Goal: Task Accomplishment & Management: Manage account settings

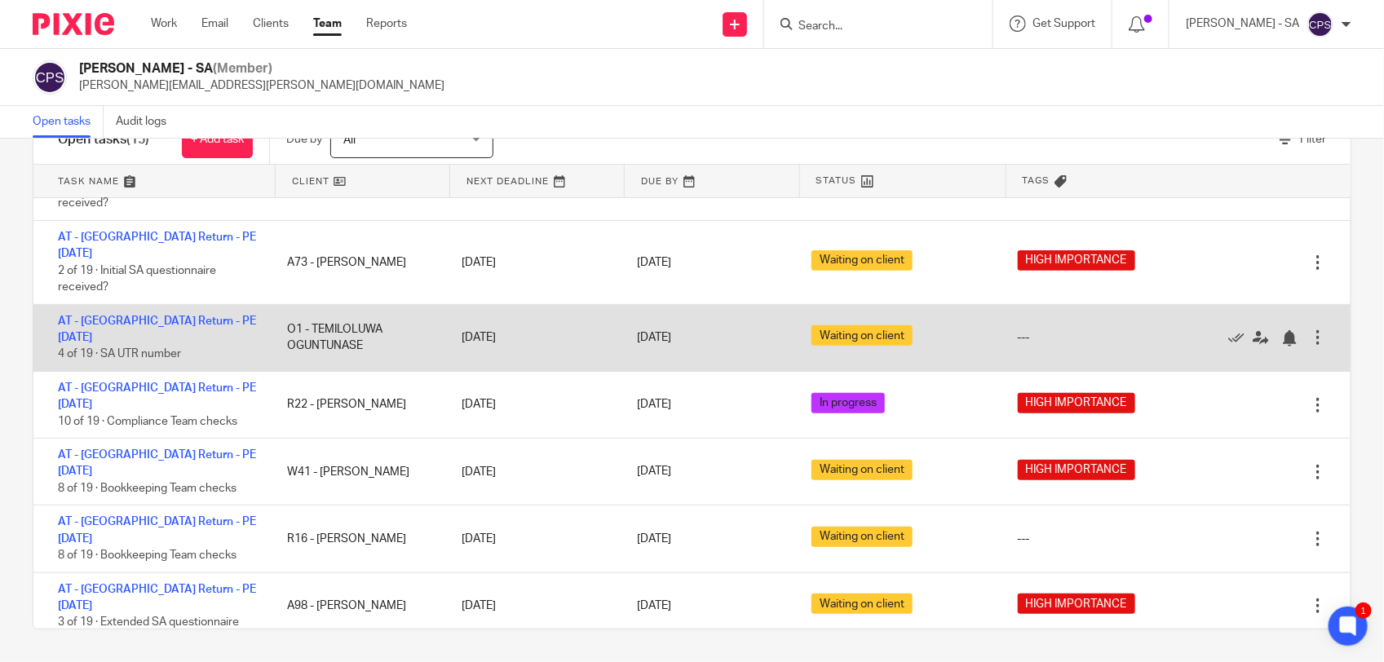
scroll to position [306, 0]
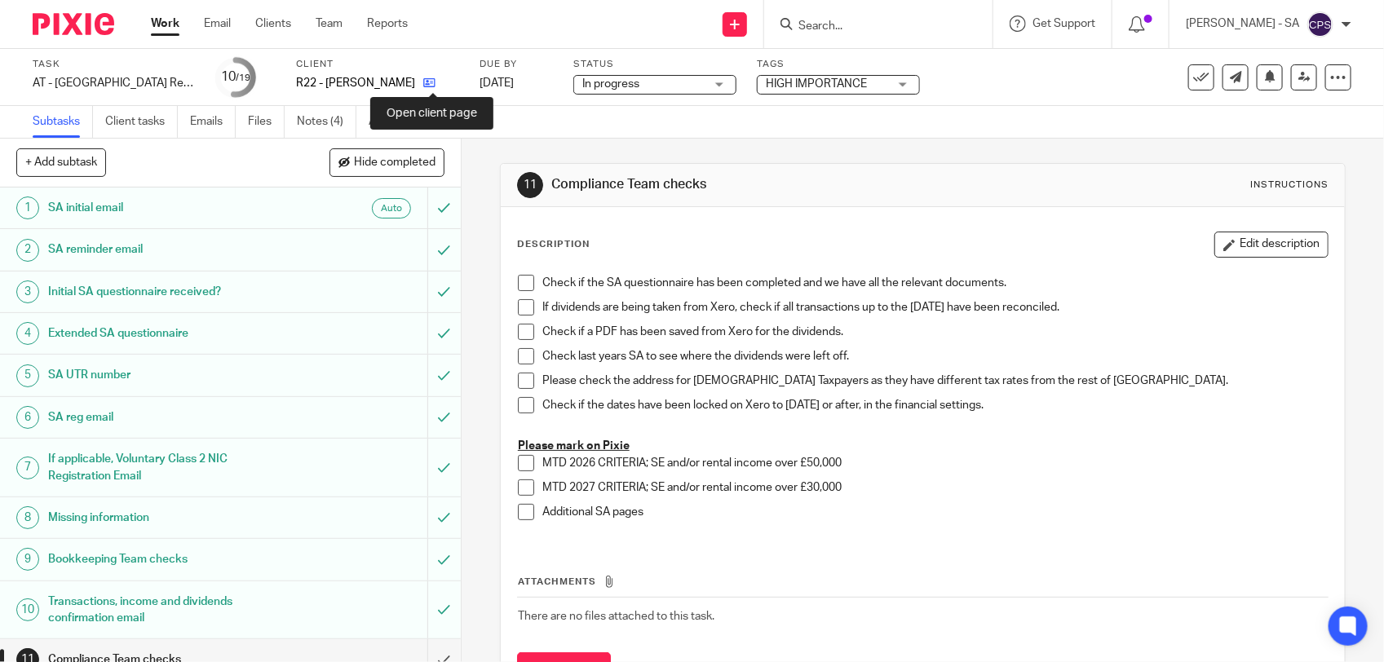
click at [434, 82] on icon at bounding box center [429, 83] width 12 height 12
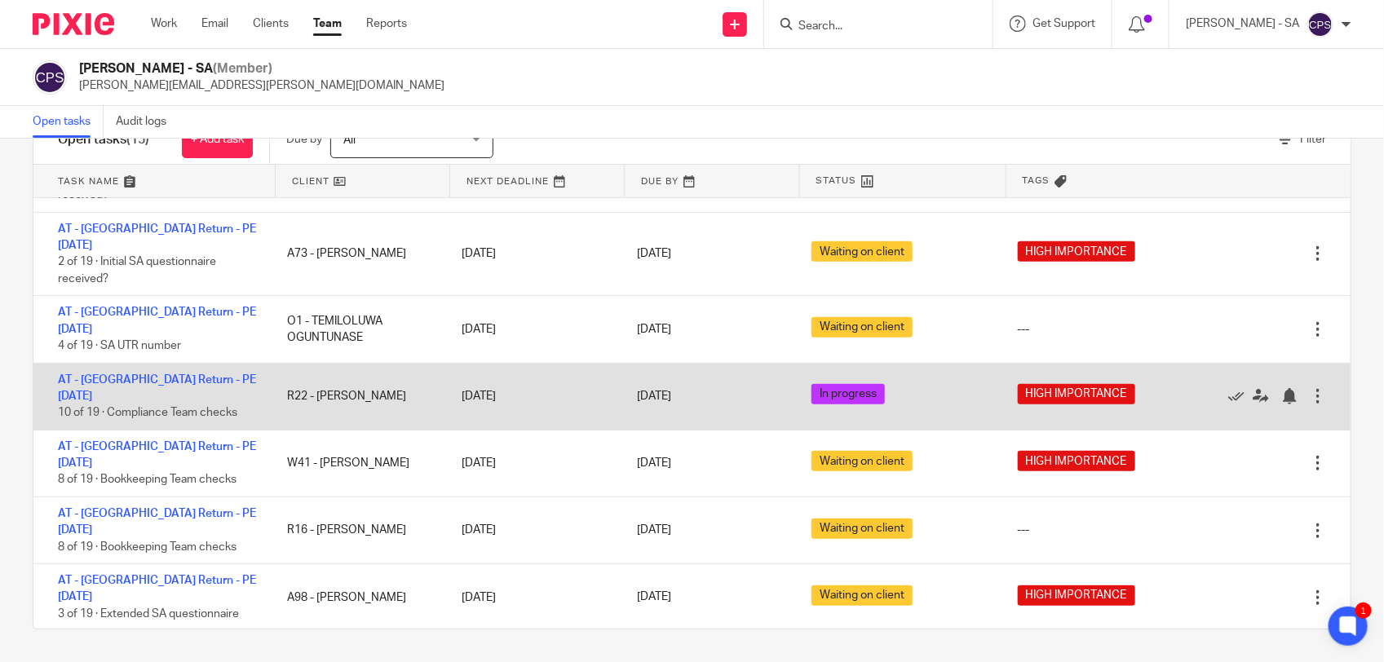
scroll to position [306, 0]
